Goal: Transaction & Acquisition: Purchase product/service

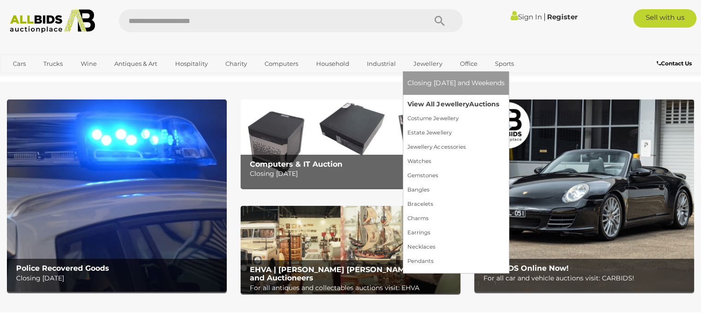
click at [421, 100] on link "View All Jewellery Auctions" at bounding box center [455, 104] width 97 height 14
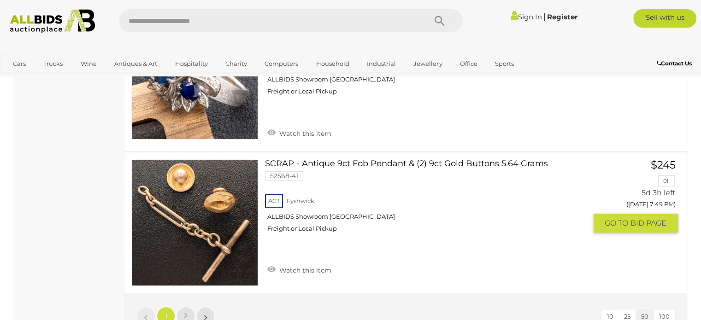
scroll to position [7281, 0]
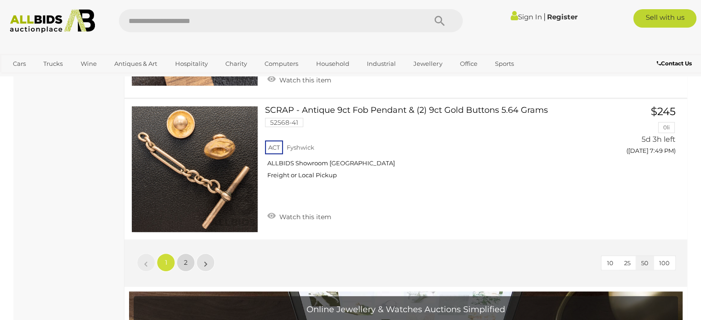
click at [186, 259] on span "2" at bounding box center [186, 263] width 4 height 8
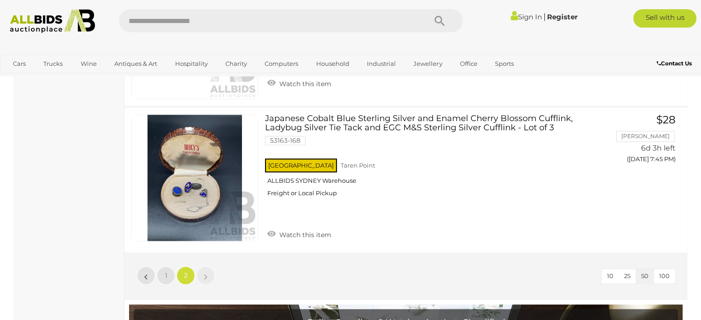
scroll to position [1351, 0]
